Goal: Task Accomplishment & Management: Complete application form

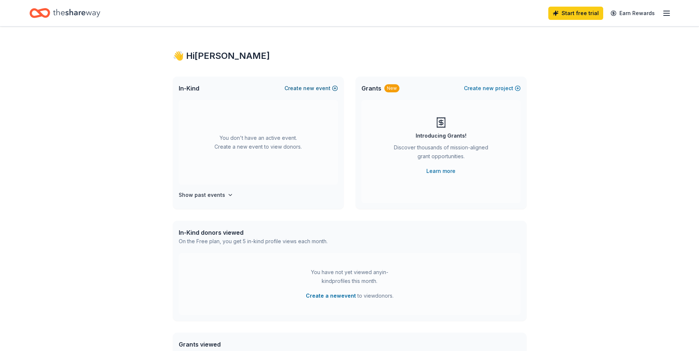
click at [320, 87] on button "Create new event" at bounding box center [310, 88] width 53 height 9
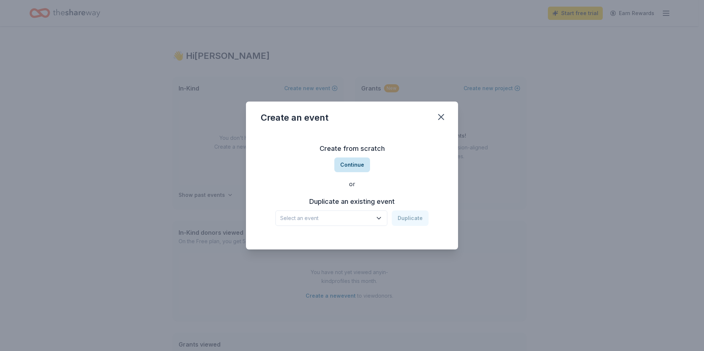
click at [355, 167] on button "Continue" at bounding box center [353, 165] width 36 height 15
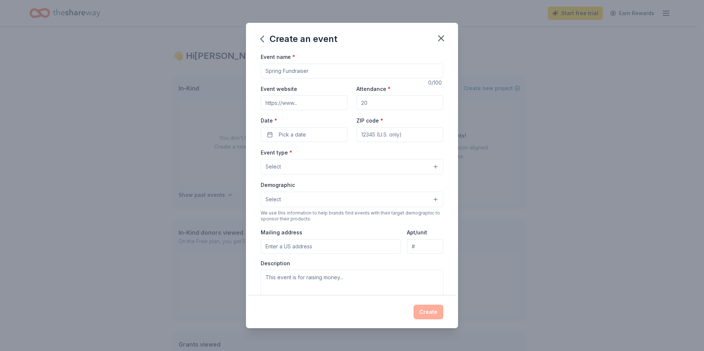
drag, startPoint x: 316, startPoint y: 70, endPoint x: 274, endPoint y: 73, distance: 42.8
click at [274, 73] on input "Event name *" at bounding box center [352, 71] width 183 height 15
click at [318, 72] on input "Event name *" at bounding box center [352, 71] width 183 height 15
click at [340, 73] on input "Event name *" at bounding box center [352, 71] width 183 height 15
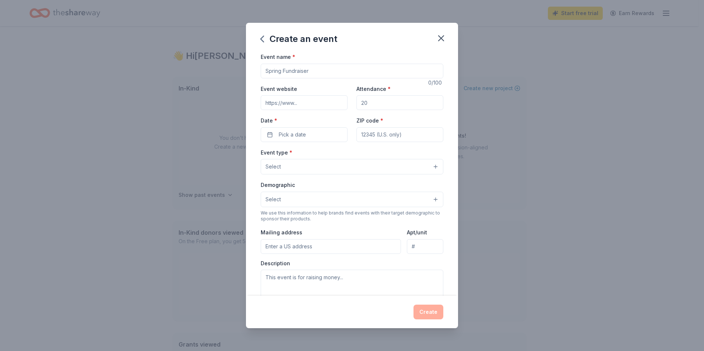
click at [333, 105] on input "Event website" at bounding box center [304, 102] width 87 height 15
click at [334, 72] on input "Event name *" at bounding box center [352, 71] width 183 height 15
click at [309, 72] on input "Event name *" at bounding box center [352, 71] width 183 height 15
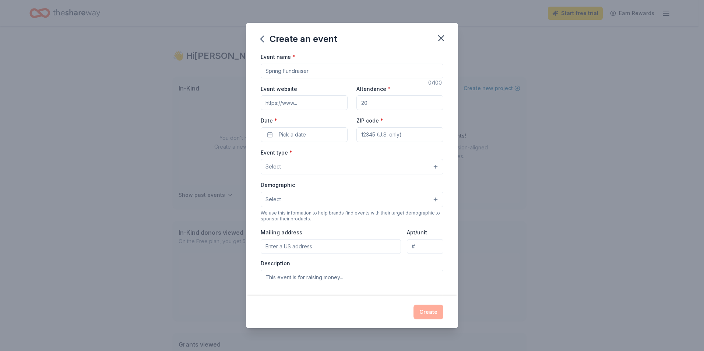
click at [316, 71] on input "Event name *" at bounding box center [352, 71] width 183 height 15
click at [316, 105] on input "Event website" at bounding box center [304, 102] width 87 height 15
click at [319, 72] on input "Event name *" at bounding box center [352, 71] width 183 height 15
click at [315, 104] on input "Event website" at bounding box center [304, 102] width 87 height 15
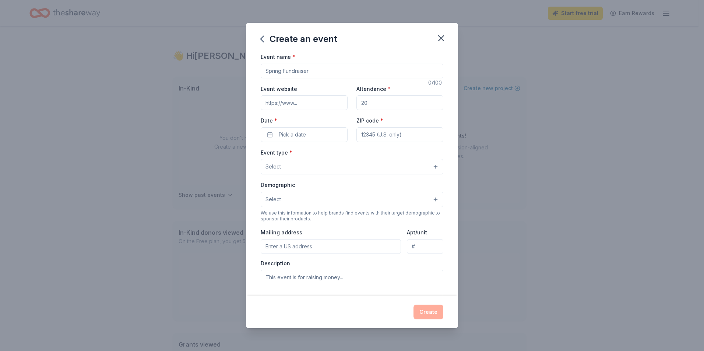
click at [375, 104] on input "Attendance *" at bounding box center [400, 102] width 87 height 15
type input "200"
type input "62650"
type input "905 W. Superior"
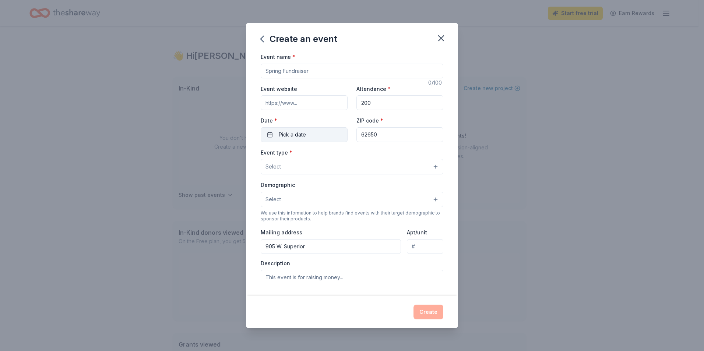
click at [296, 133] on span "Pick a date" at bounding box center [292, 134] width 27 height 9
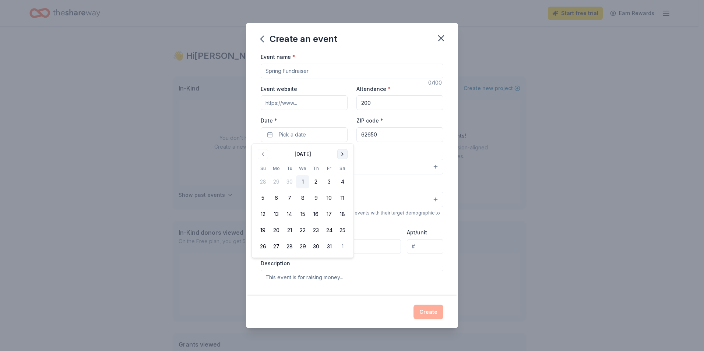
click at [345, 154] on button "Go to next month" at bounding box center [342, 154] width 10 height 10
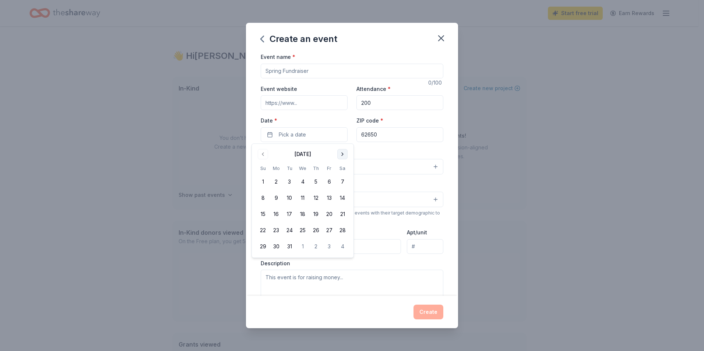
click at [345, 154] on button "Go to next month" at bounding box center [342, 154] width 10 height 10
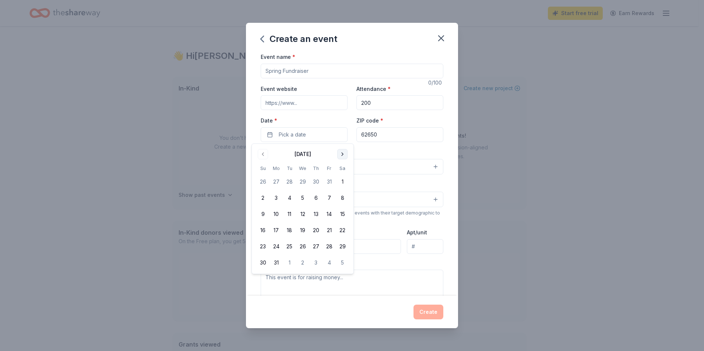
click at [345, 154] on button "Go to next month" at bounding box center [342, 154] width 10 height 10
click at [265, 153] on button "Go to previous month" at bounding box center [263, 154] width 10 height 10
click at [344, 183] on button "3" at bounding box center [342, 181] width 13 height 13
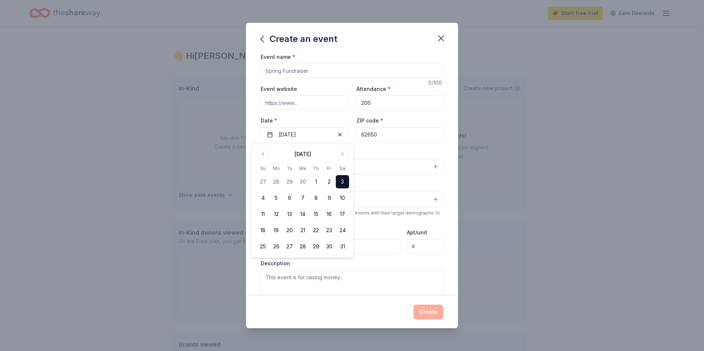
click at [317, 74] on input "Event name *" at bounding box center [352, 71] width 183 height 15
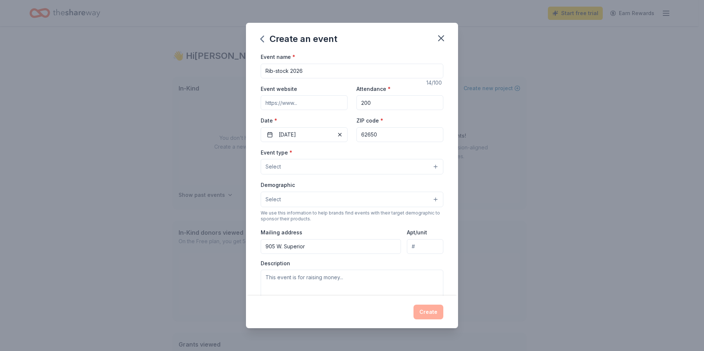
type input "Rib-stock 2026"
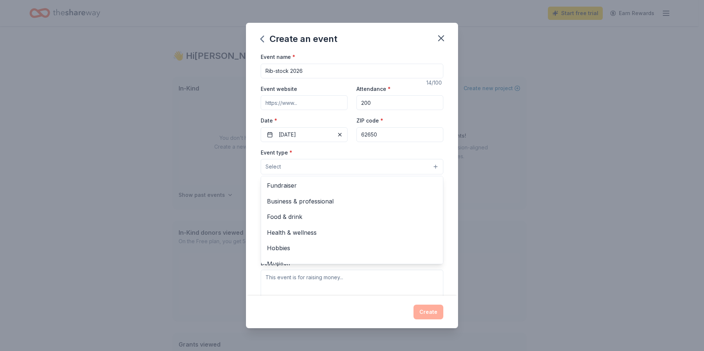
click at [405, 167] on button "Select" at bounding box center [352, 166] width 183 height 15
click at [318, 186] on span "Fundraiser" at bounding box center [352, 186] width 170 height 10
click at [446, 198] on div "Event name * Rib-stock 2026 14 /100 Event website Attendance * 200 Date * [DATE…" at bounding box center [352, 174] width 212 height 244
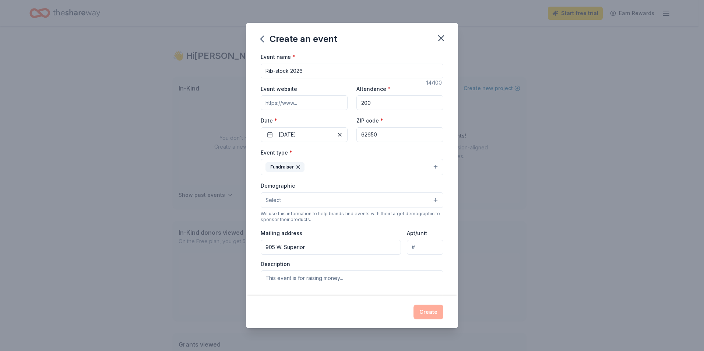
click at [430, 199] on button "Select" at bounding box center [352, 200] width 183 height 15
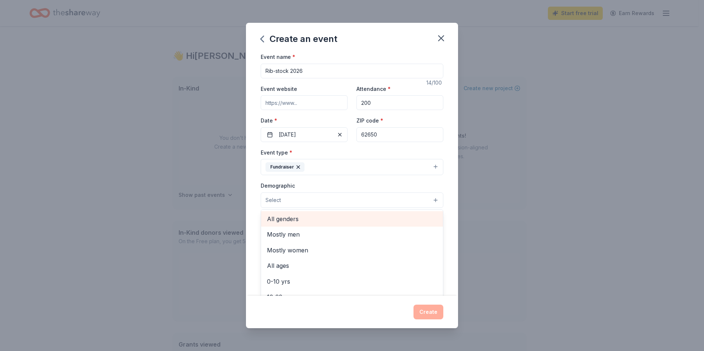
click at [339, 225] on div "All genders" at bounding box center [352, 218] width 182 height 15
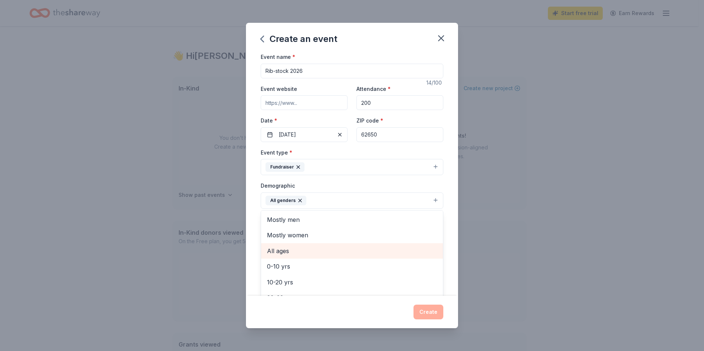
click at [313, 246] on div "All ages" at bounding box center [352, 251] width 182 height 15
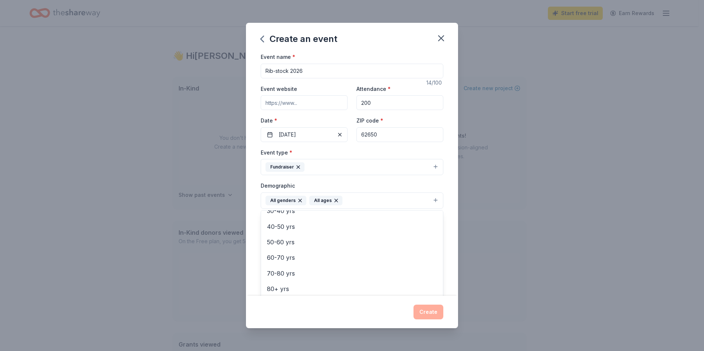
click at [434, 183] on div "Demographic All genders All ages Mostly men Mostly women 0-10 yrs 10-20 yrs 20-…" at bounding box center [352, 195] width 183 height 28
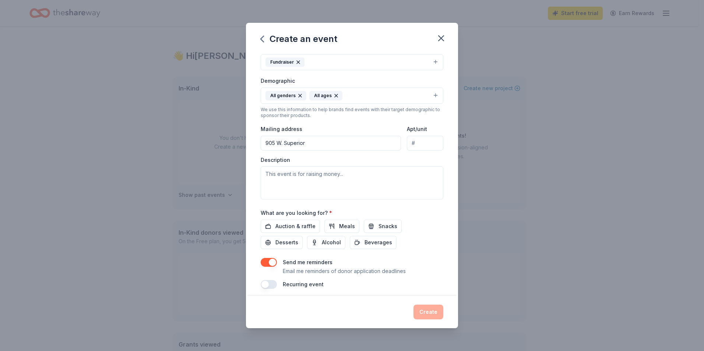
scroll to position [110, 0]
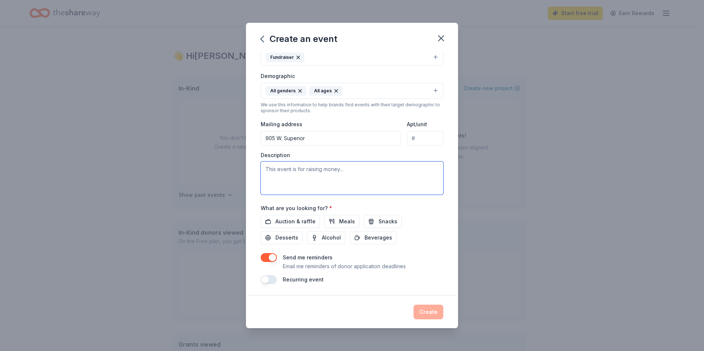
click at [273, 168] on textarea at bounding box center [352, 178] width 183 height 33
click at [563, 318] on div "Create an event Event name * Rib-stock 2026 14 /100 Event website Attendance * …" at bounding box center [352, 175] width 704 height 351
click at [419, 169] on textarea "This event is to raise money for residents that are deaf and DD" at bounding box center [352, 178] width 183 height 33
click at [382, 187] on textarea "This event is to raise money for residents that are deaf and developmentally di…" at bounding box center [352, 178] width 183 height 33
click at [336, 187] on textarea "This event is to raise money for residents that are deaf and developmentally di…" at bounding box center [352, 178] width 183 height 33
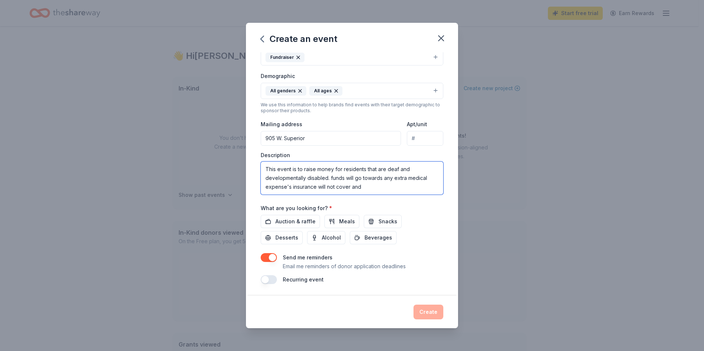
click at [368, 190] on textarea "This event is to raise money for residents that are deaf and developmentally di…" at bounding box center [352, 178] width 183 height 33
type textarea "This event is to raise money for residents that are deaf and developmentally di…"
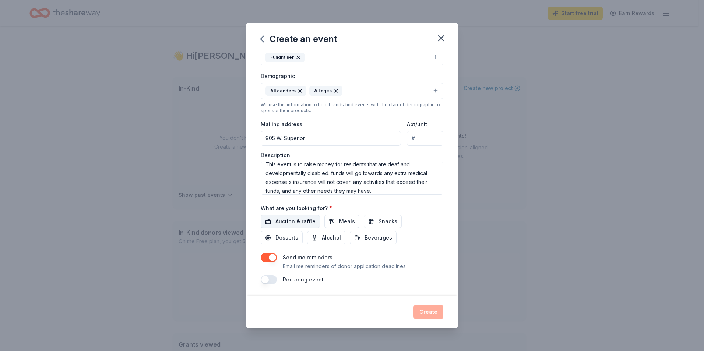
click at [285, 222] on span "Auction & raffle" at bounding box center [296, 221] width 40 height 9
click at [264, 283] on button "button" at bounding box center [269, 280] width 16 height 9
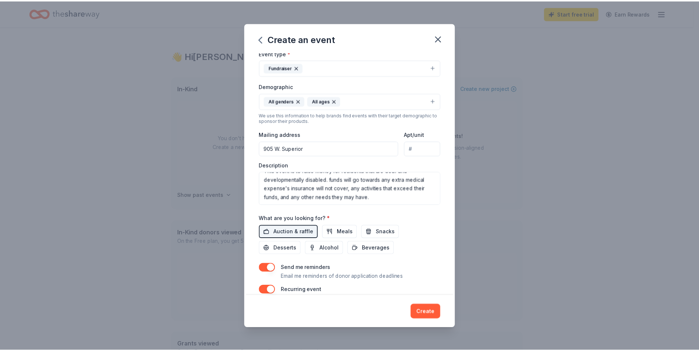
scroll to position [136, 0]
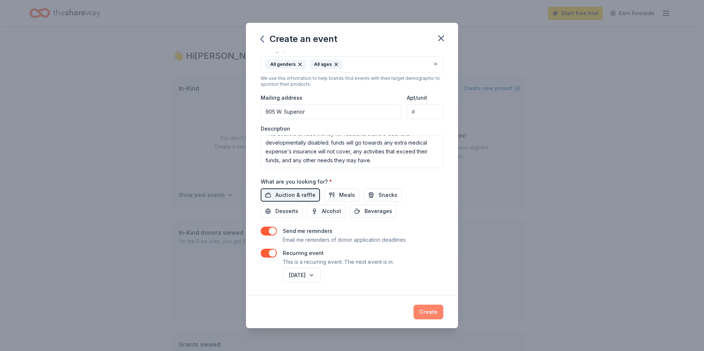
click at [432, 311] on button "Create" at bounding box center [429, 312] width 30 height 15
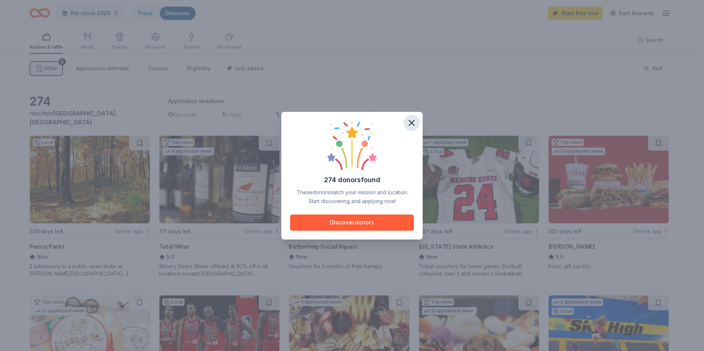
click at [414, 123] on icon "button" at bounding box center [412, 123] width 10 height 10
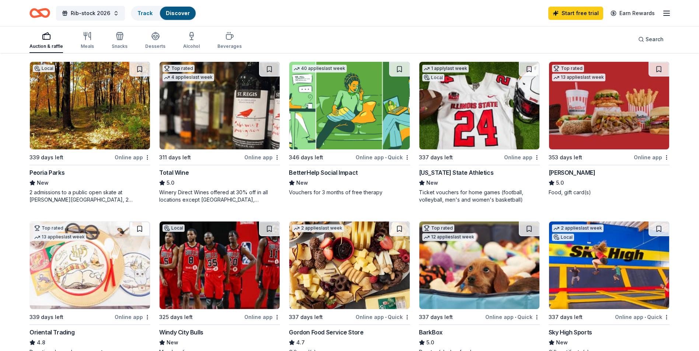
scroll to position [74, 0]
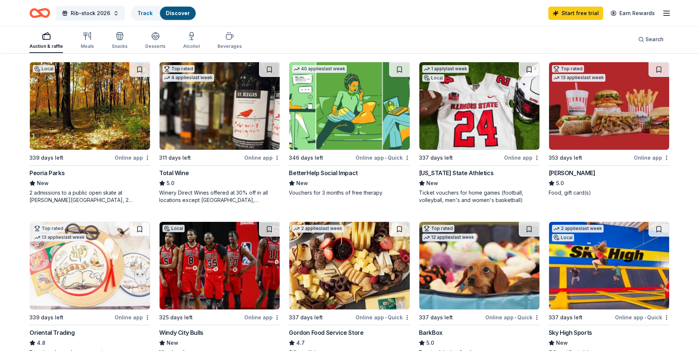
click at [457, 121] on img at bounding box center [479, 106] width 120 height 88
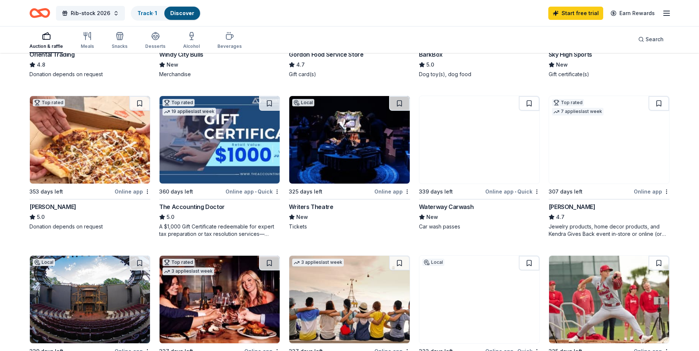
scroll to position [368, 0]
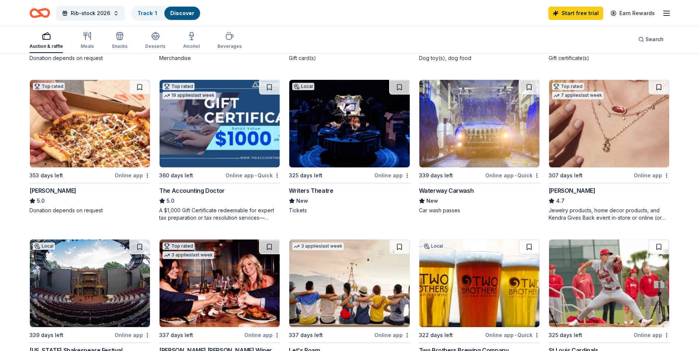
click at [594, 140] on img at bounding box center [609, 124] width 120 height 88
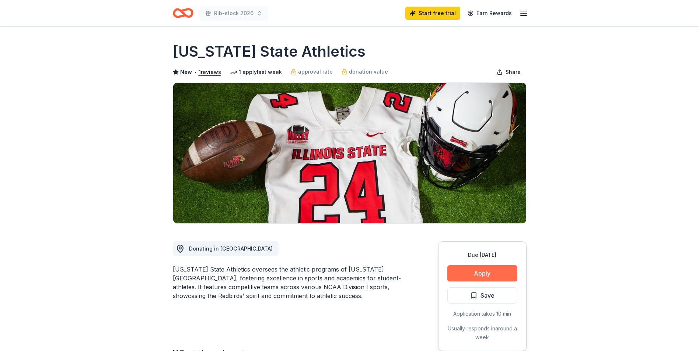
click at [479, 273] on button "Apply" at bounding box center [482, 274] width 70 height 16
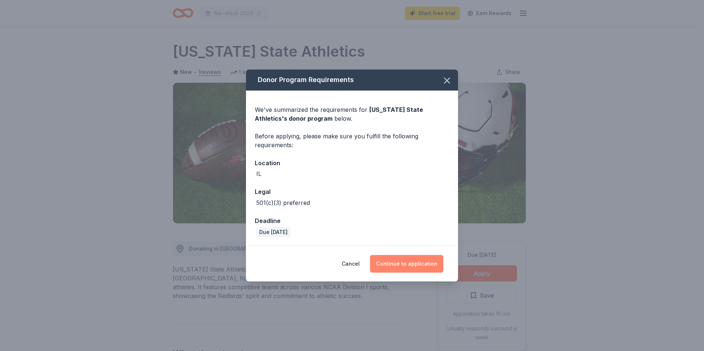
click at [395, 267] on button "Continue to application" at bounding box center [406, 264] width 73 height 18
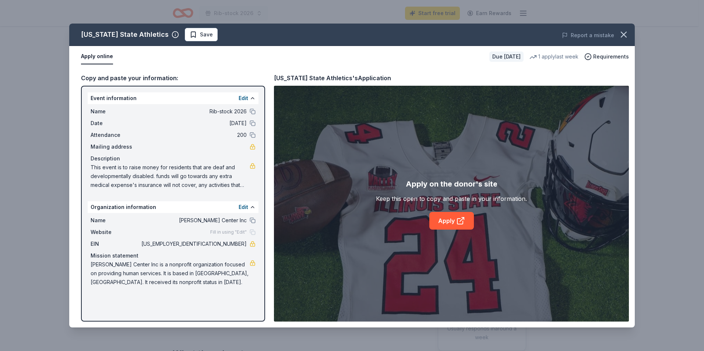
click at [79, 111] on div "Copy and paste your information: Event information Edit Name Rib-stock 2026 Dat…" at bounding box center [352, 197] width 566 height 260
click at [97, 162] on div "Description" at bounding box center [173, 158] width 165 height 9
click at [190, 34] on span "Save" at bounding box center [201, 34] width 23 height 9
click at [455, 221] on link "Apply" at bounding box center [452, 221] width 45 height 18
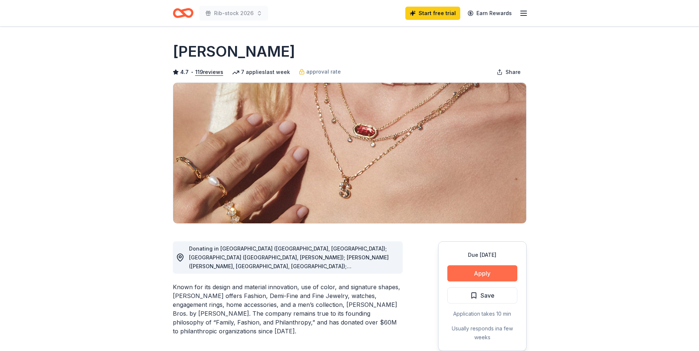
click at [488, 273] on button "Apply" at bounding box center [482, 274] width 70 height 16
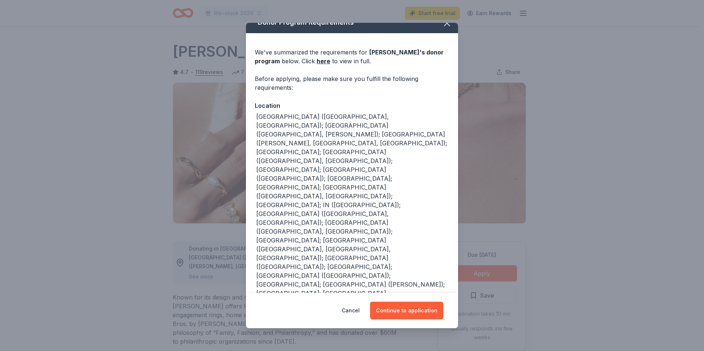
scroll to position [17, 0]
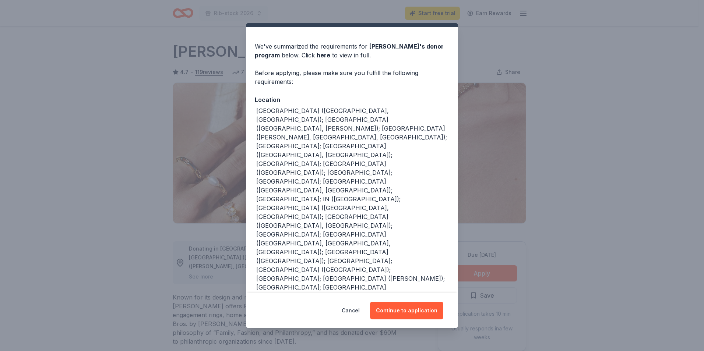
click at [445, 323] on div "Cancel Continue to application" at bounding box center [352, 310] width 212 height 35
click at [408, 314] on button "Continue to application" at bounding box center [406, 311] width 73 height 18
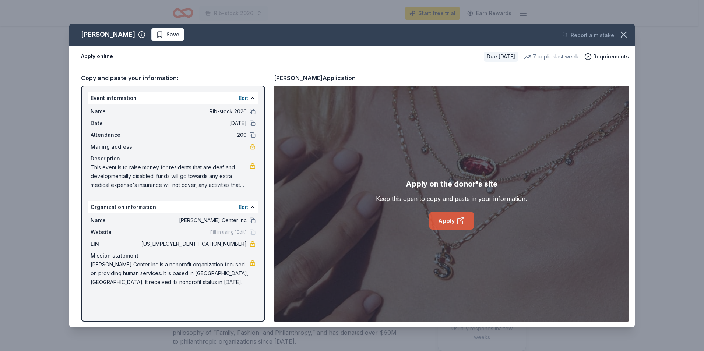
click at [451, 223] on link "Apply" at bounding box center [452, 221] width 45 height 18
click at [451, 220] on link "Apply" at bounding box center [452, 221] width 45 height 18
